Goal: Information Seeking & Learning: Learn about a topic

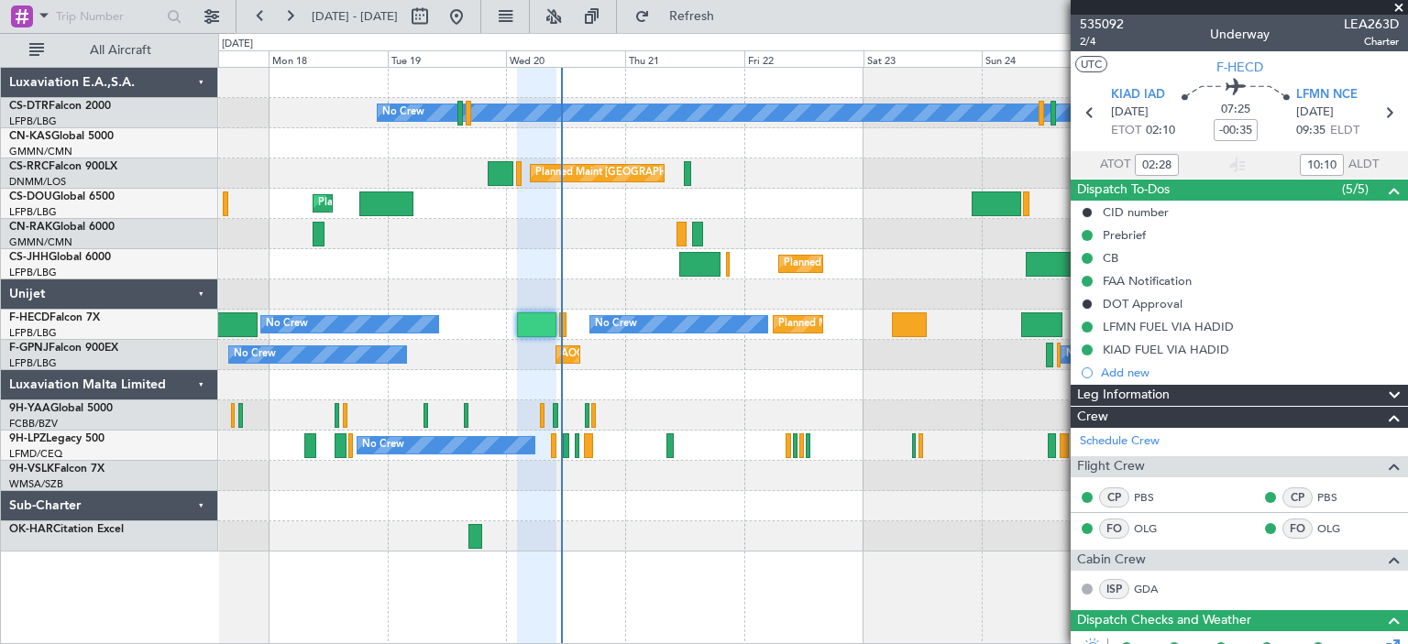
click at [1404, 6] on span at bounding box center [1398, 8] width 18 height 16
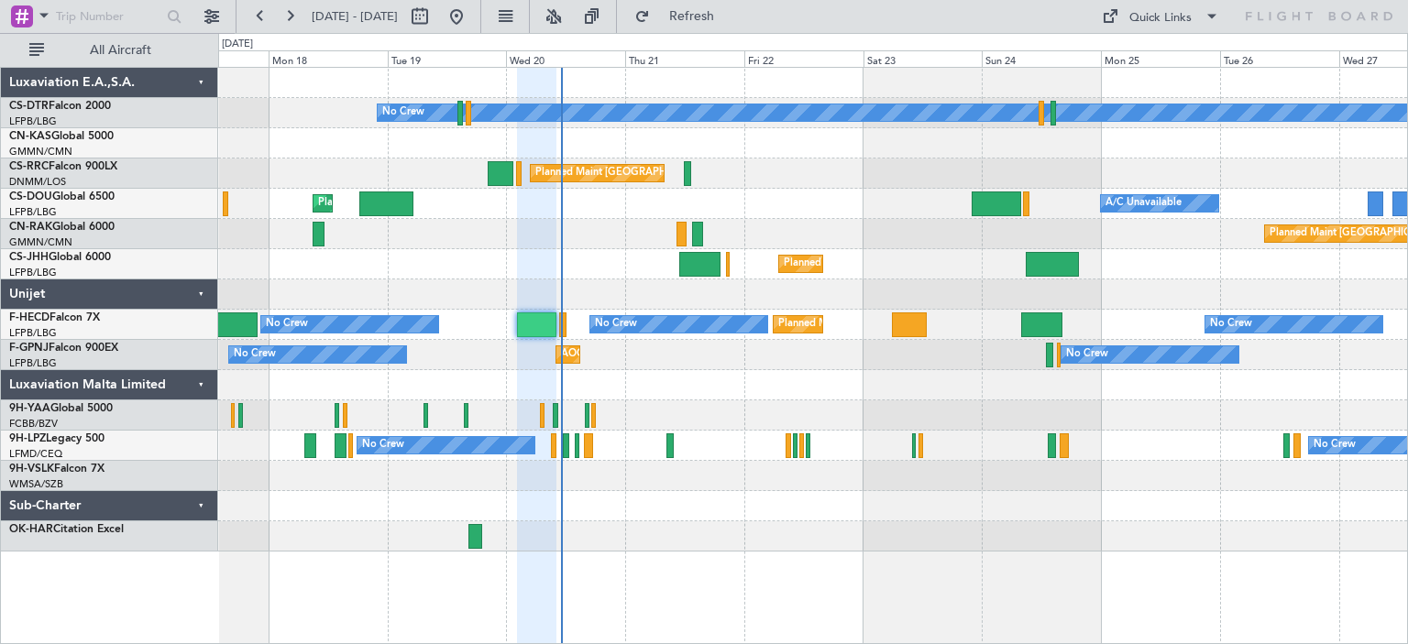
type input "0"
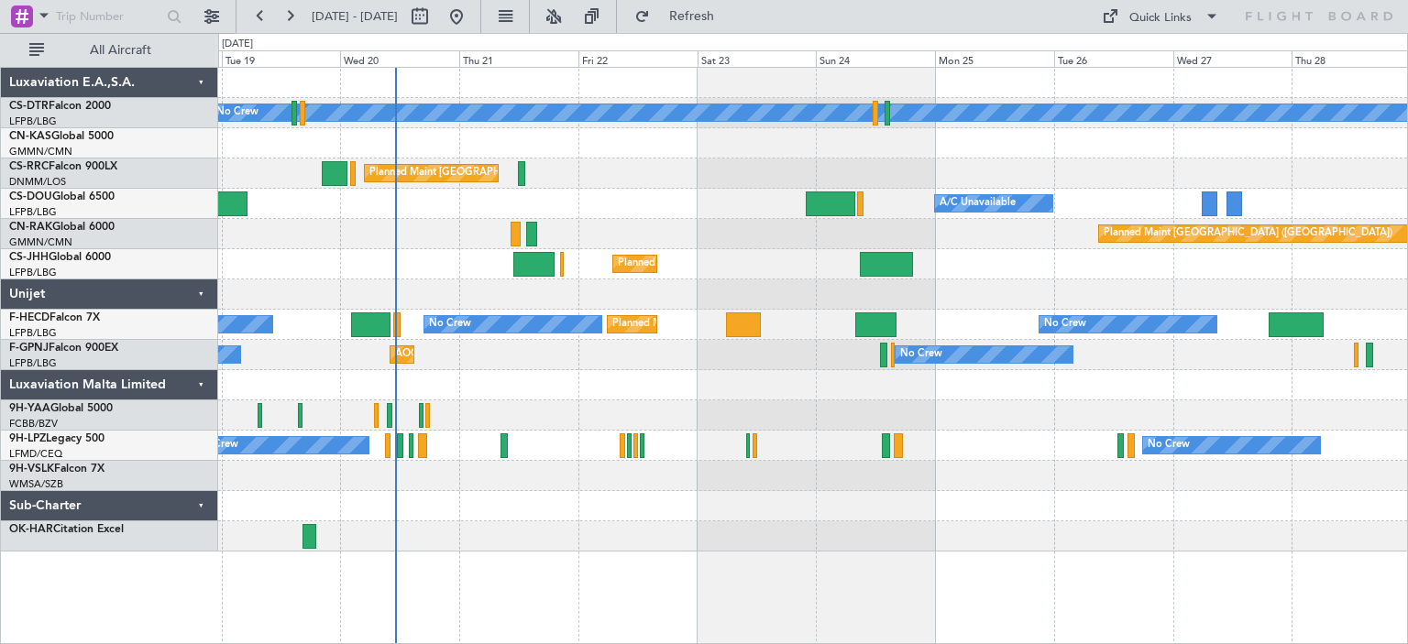
click at [547, 375] on div "Planned Maint Sofia No Crew Planned Maint [GEOGRAPHIC_DATA] ([GEOGRAPHIC_DATA])…" at bounding box center [812, 310] width 1189 height 484
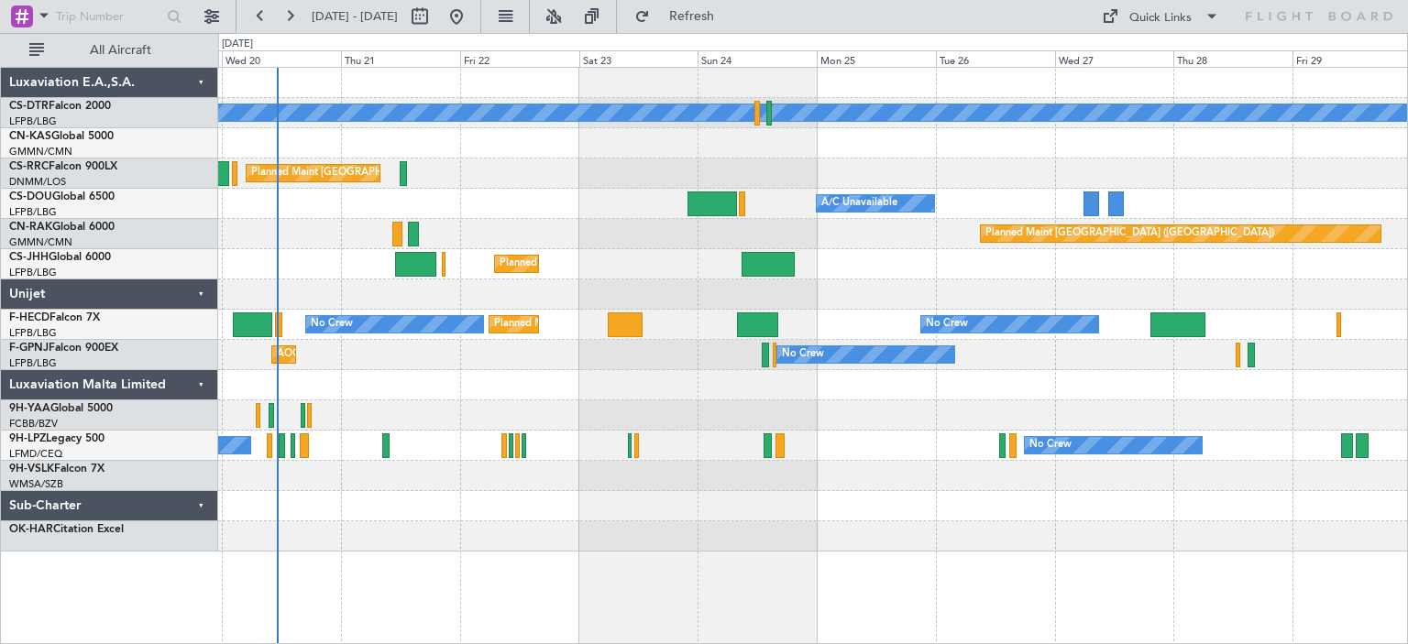
click at [631, 400] on div "No Crew Planned Maint Sofia Planned Maint [GEOGRAPHIC_DATA] ([GEOGRAPHIC_DATA])…" at bounding box center [812, 310] width 1189 height 484
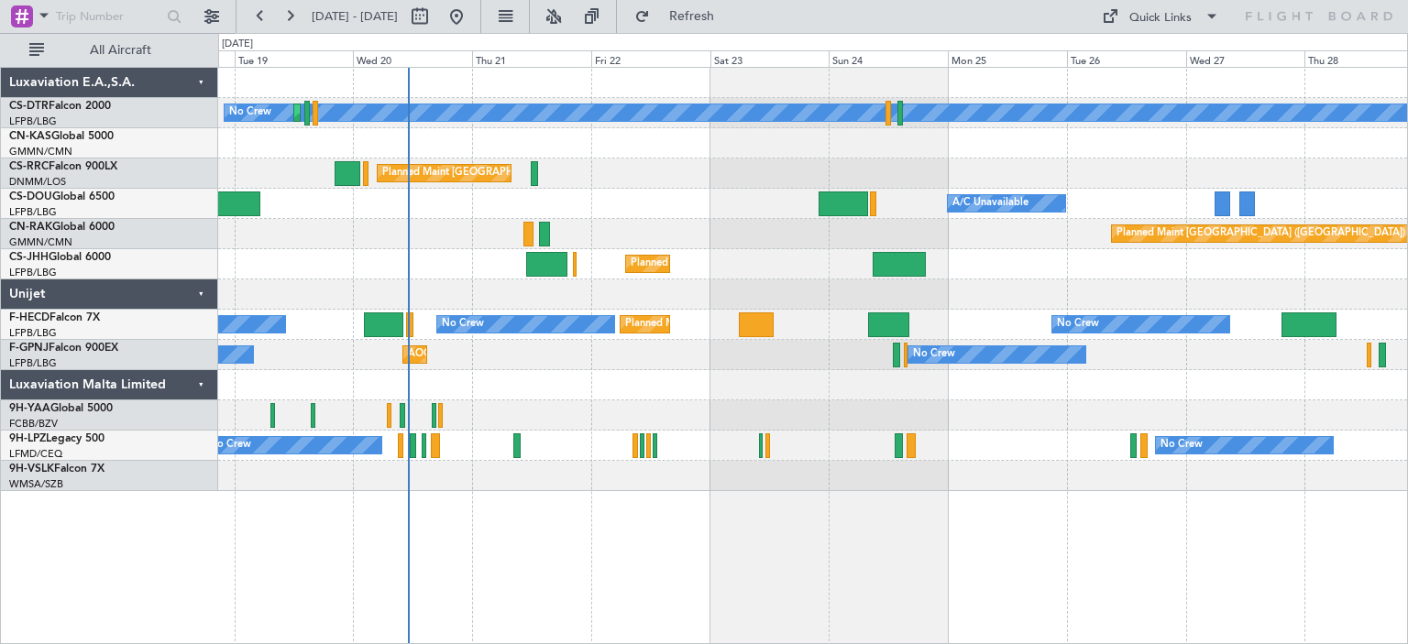
click at [670, 487] on div at bounding box center [812, 476] width 1189 height 30
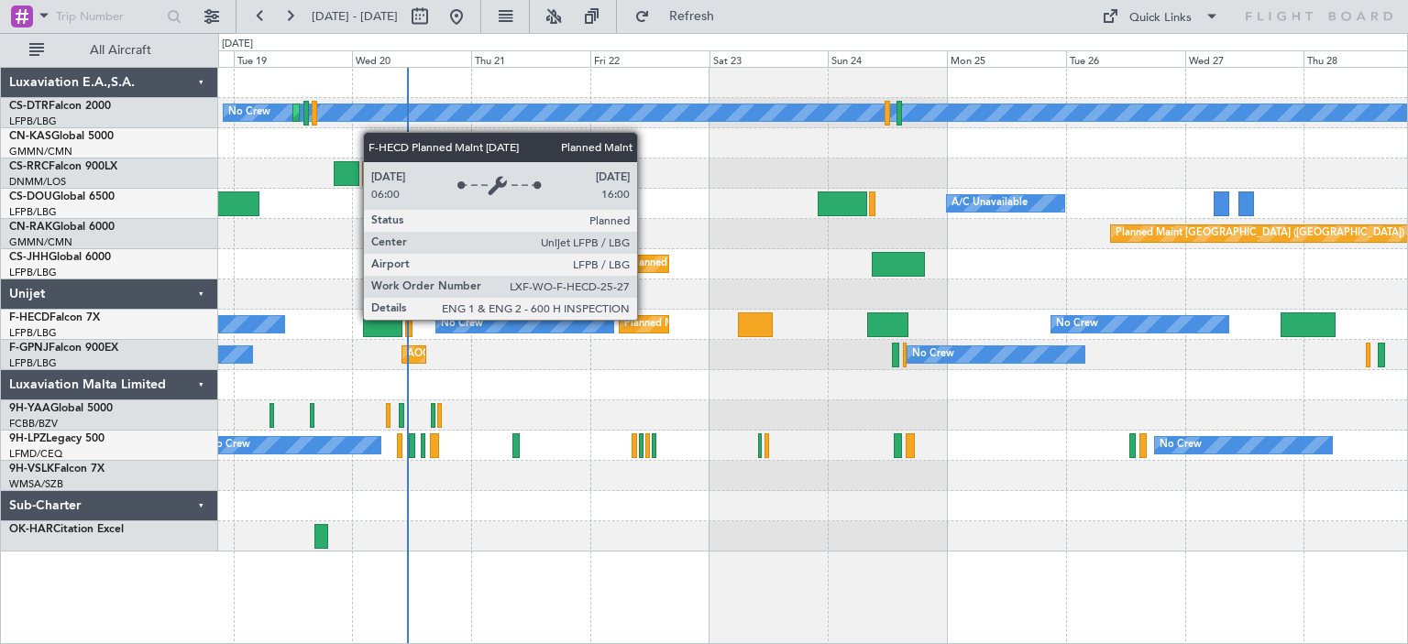
click at [645, 319] on div "Planned Maint [GEOGRAPHIC_DATA] ([GEOGRAPHIC_DATA])" at bounding box center [768, 324] width 289 height 27
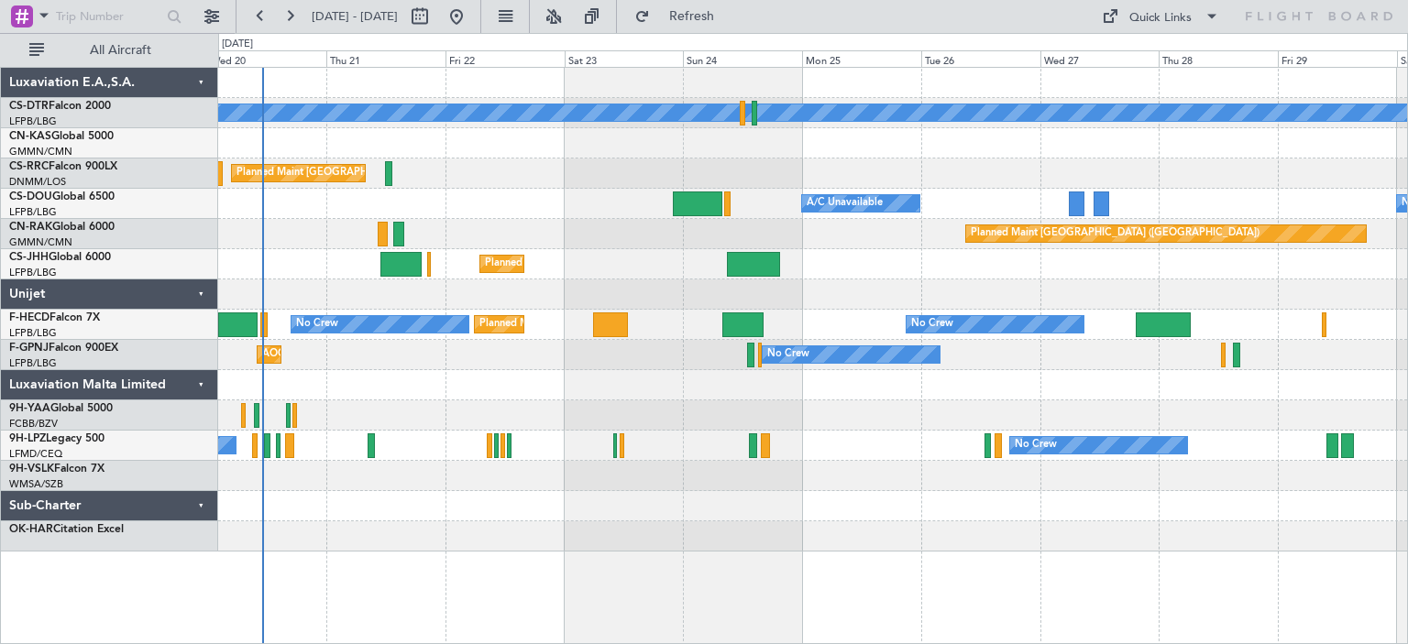
click at [552, 186] on div "No Crew Planned Maint Sofia Planned Maint [GEOGRAPHIC_DATA] ([GEOGRAPHIC_DATA])…" at bounding box center [812, 310] width 1189 height 484
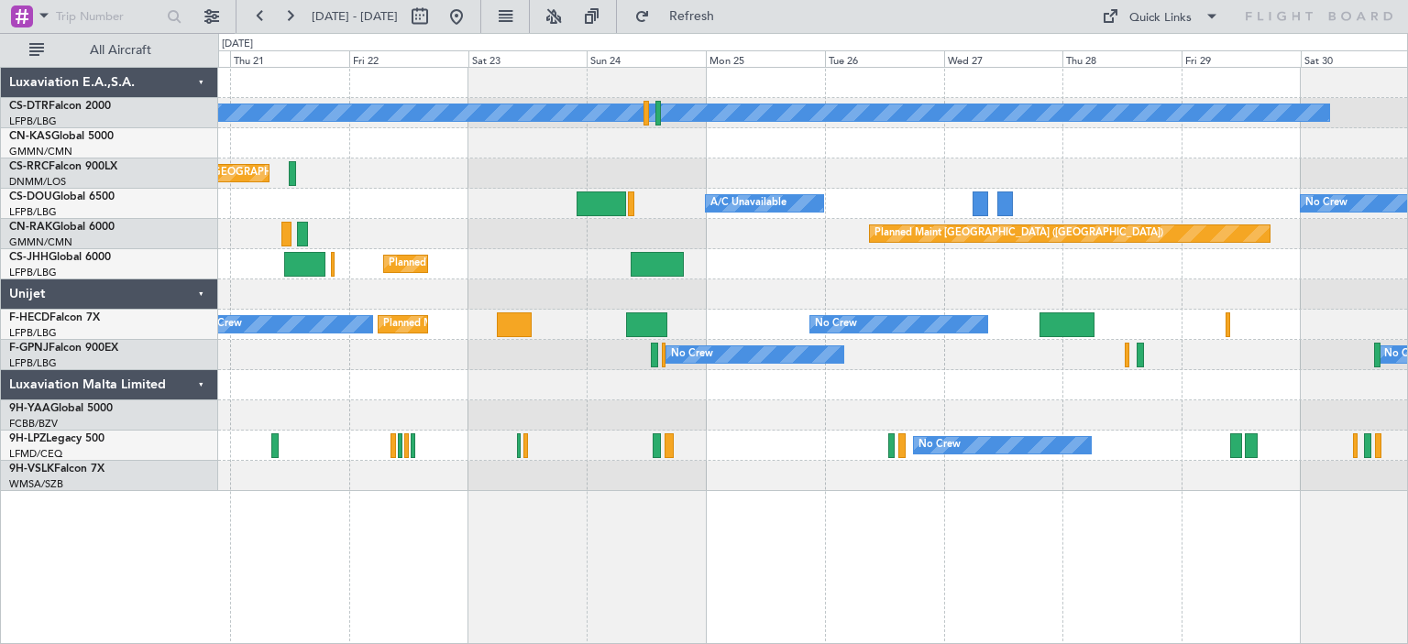
click at [779, 274] on div "Planned Maint [GEOGRAPHIC_DATA] ([GEOGRAPHIC_DATA])" at bounding box center [812, 264] width 1189 height 30
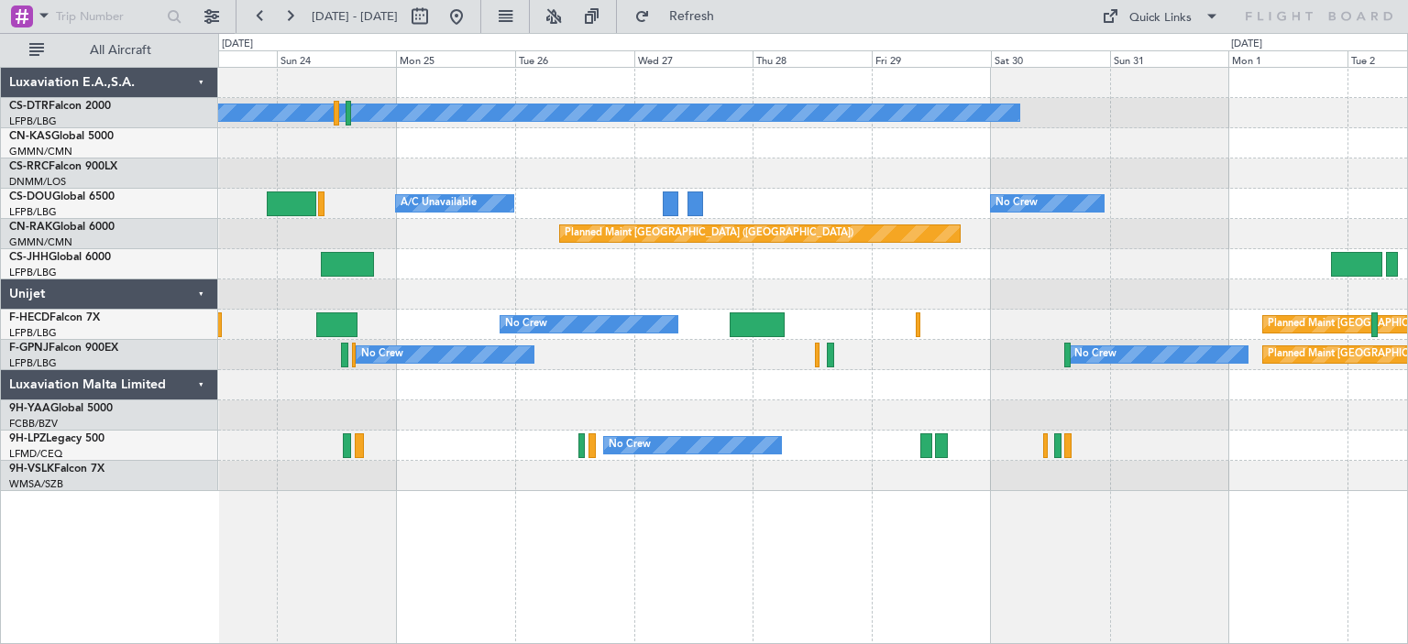
click at [744, 283] on div "No Crew Planned Maint [GEOGRAPHIC_DATA] ([GEOGRAPHIC_DATA]) No Crew Planned Mai…" at bounding box center [812, 279] width 1189 height 423
click at [1213, 14] on span at bounding box center [1212, 16] width 22 height 22
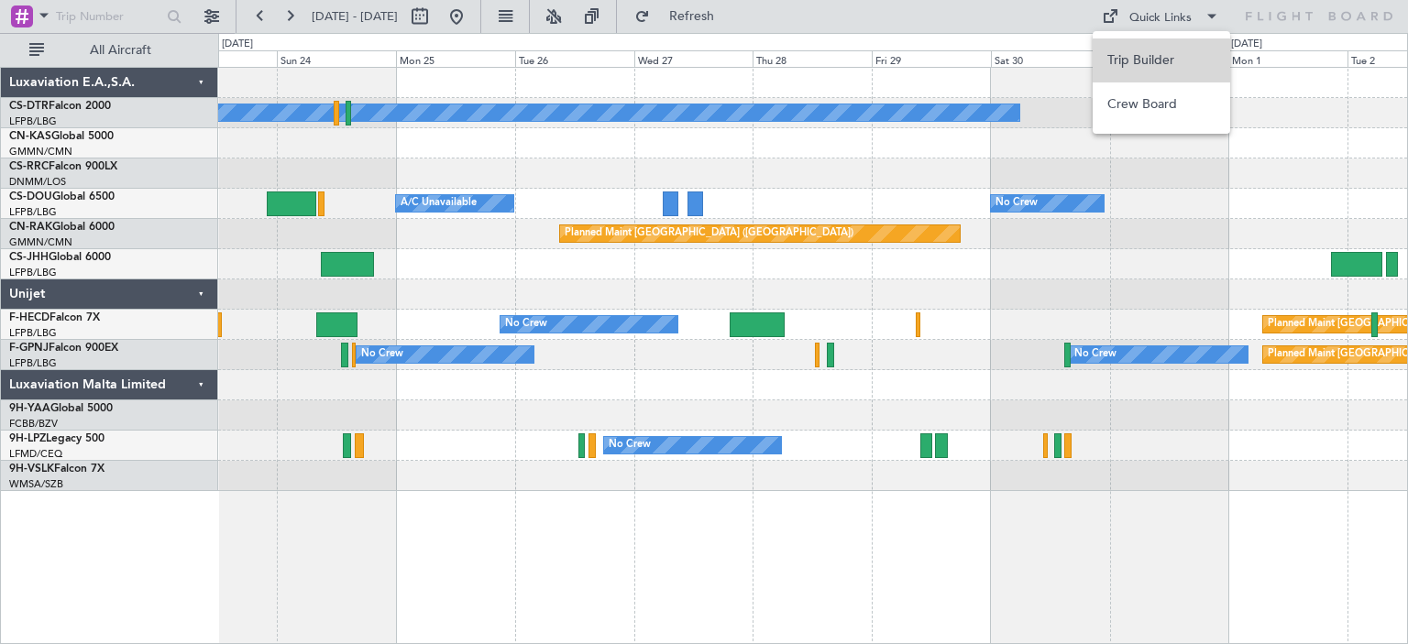
click at [1158, 62] on button "Trip Builder" at bounding box center [1160, 60] width 137 height 44
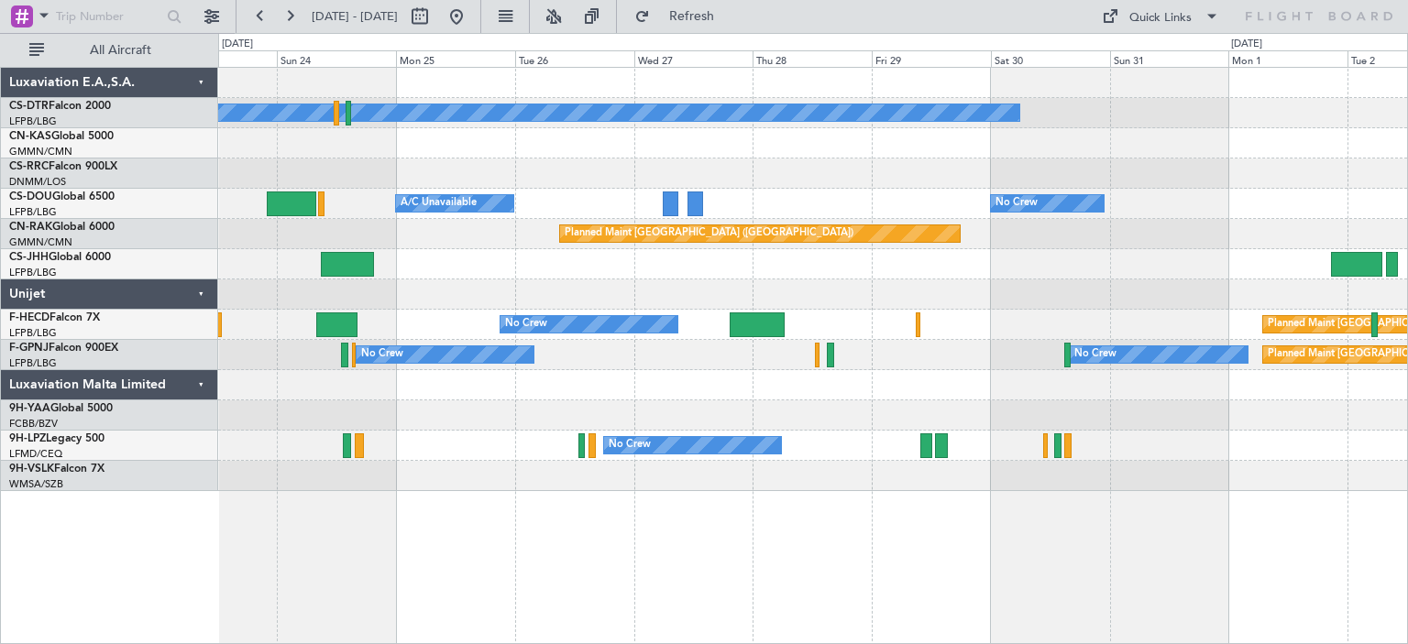
click at [928, 158] on div "No Crew Planned Maint [GEOGRAPHIC_DATA] ([GEOGRAPHIC_DATA]) No Crew Planned Mai…" at bounding box center [812, 279] width 1189 height 423
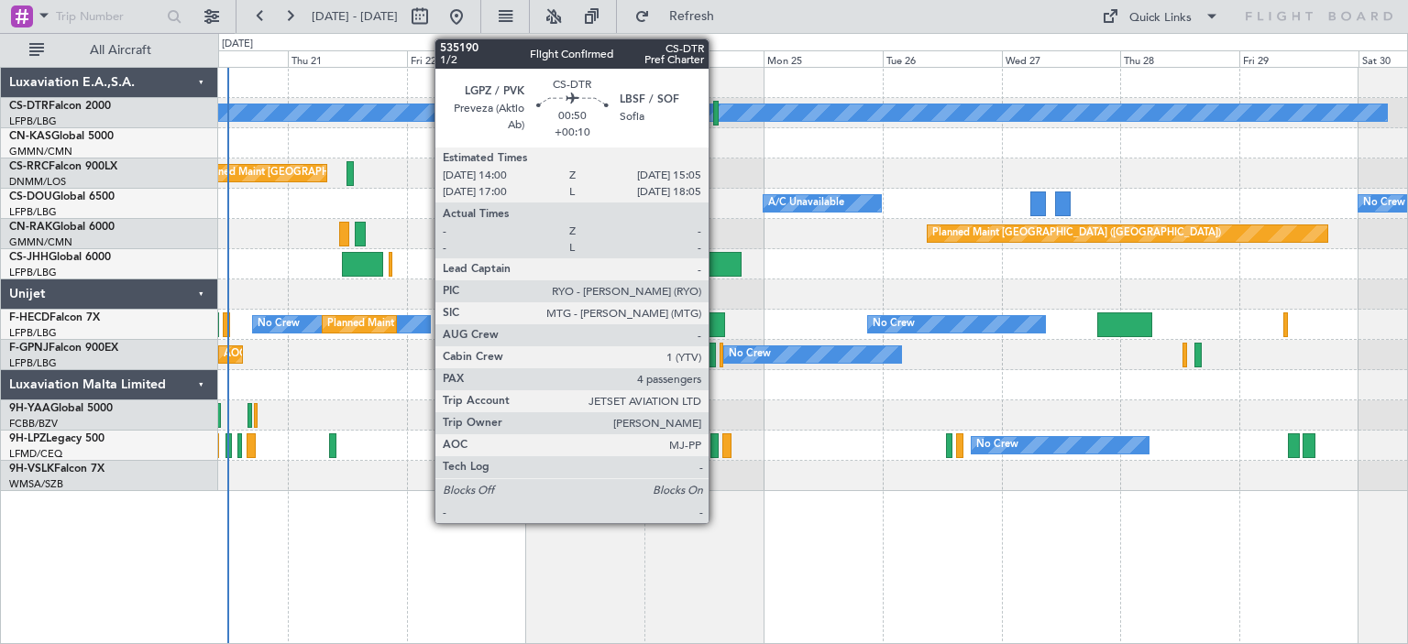
click at [719, 116] on div at bounding box center [715, 113] width 5 height 25
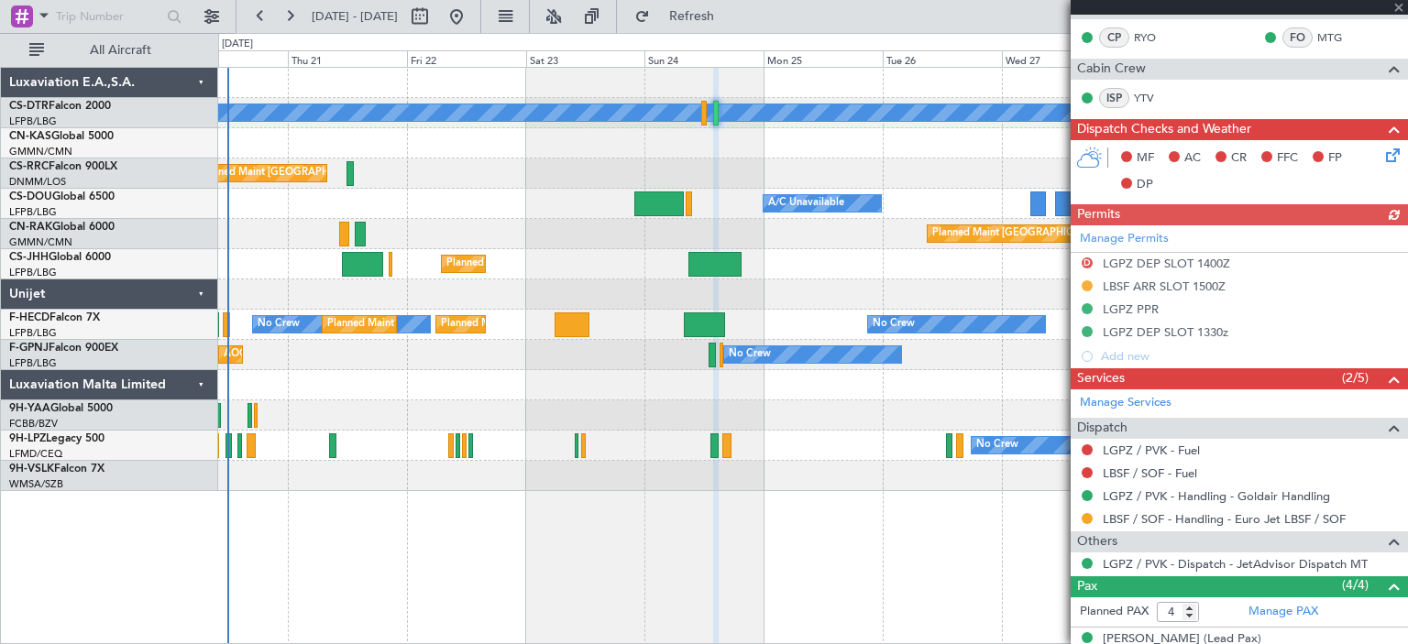
scroll to position [511, 0]
